Goal: Transaction & Acquisition: Obtain resource

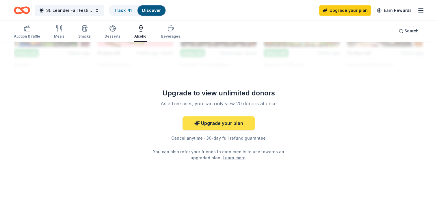
scroll to position [548, 0]
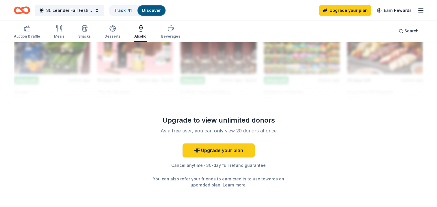
click at [144, 34] on div "Alcohol" at bounding box center [140, 36] width 13 height 5
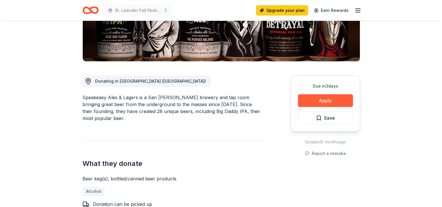
scroll to position [116, 0]
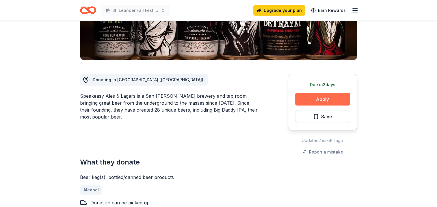
click at [323, 101] on button "Apply" at bounding box center [322, 99] width 55 height 13
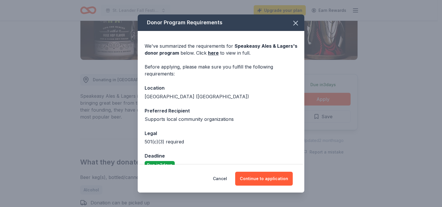
scroll to position [11, 0]
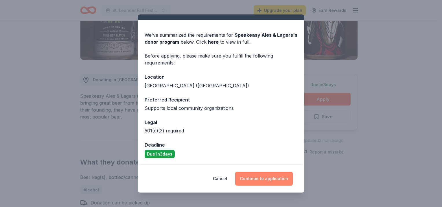
click at [265, 178] on button "Continue to application" at bounding box center [264, 179] width 58 height 14
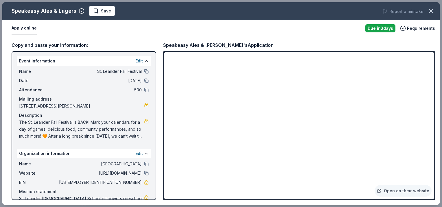
scroll to position [23, 0]
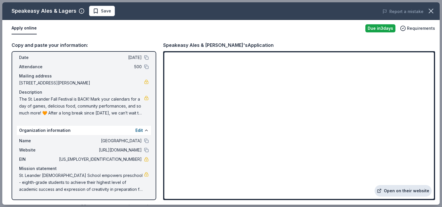
click at [405, 188] on link "Open on their website" at bounding box center [402, 191] width 57 height 12
